Goal: Information Seeking & Learning: Understand process/instructions

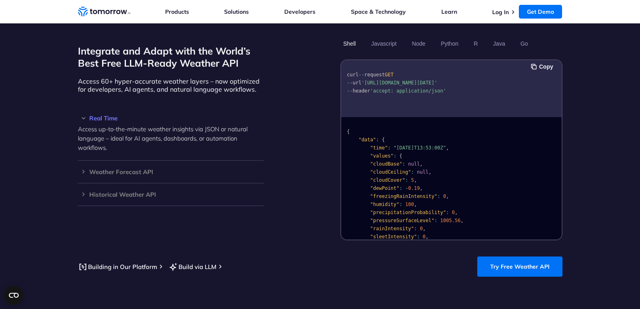
scroll to position [693, 0]
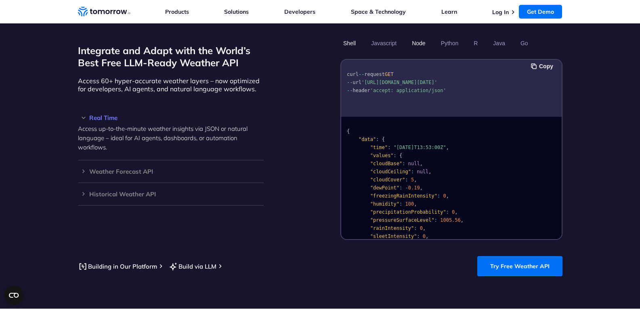
click at [422, 36] on button "Node" at bounding box center [418, 43] width 19 height 14
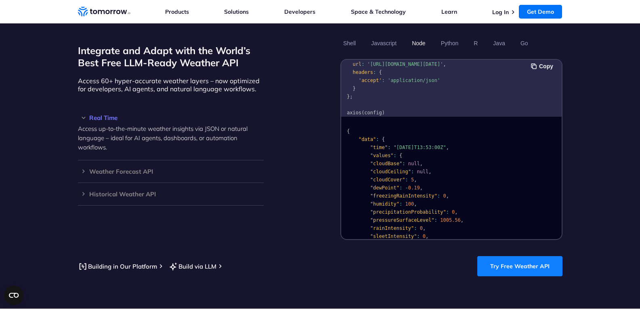
click at [491, 263] on link "Try Free Weather API" at bounding box center [520, 266] width 85 height 20
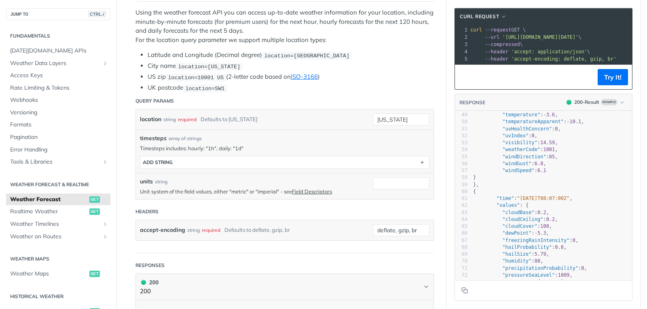
scroll to position [337, 0]
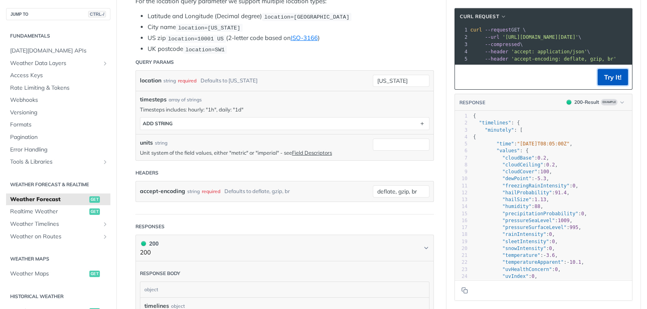
click at [602, 77] on button "Try It!" at bounding box center [612, 77] width 30 height 16
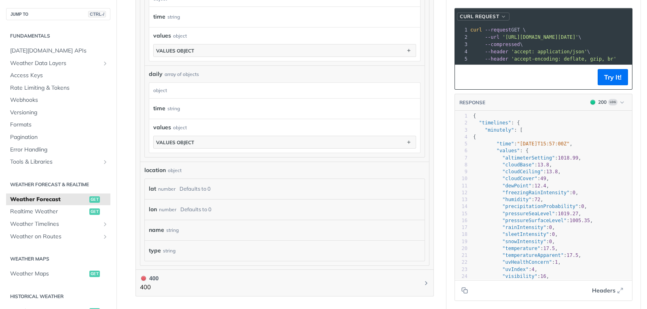
click at [493, 14] on span "cURL Request" at bounding box center [478, 16] width 39 height 7
click at [456, 56] on div "HTTPie" at bounding box center [469, 55] width 72 height 8
